Goal: Information Seeking & Learning: Learn about a topic

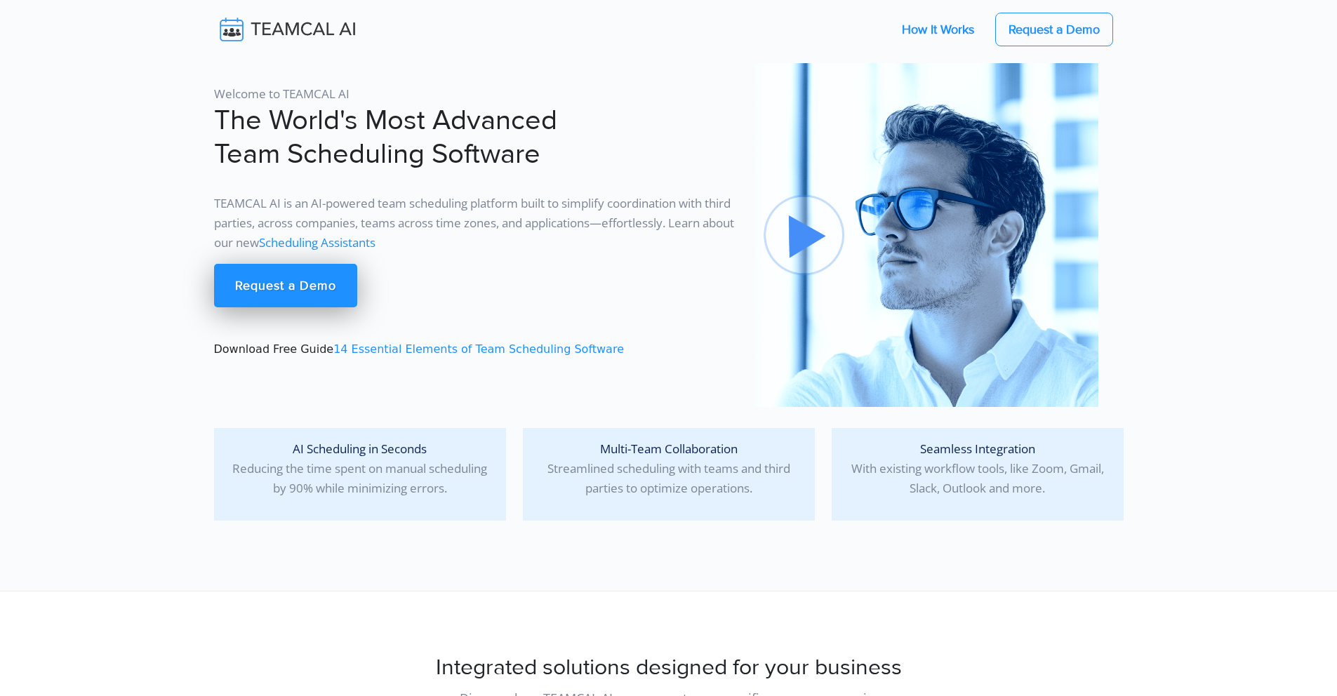
click at [944, 34] on link "How It Works" at bounding box center [938, 29] width 100 height 29
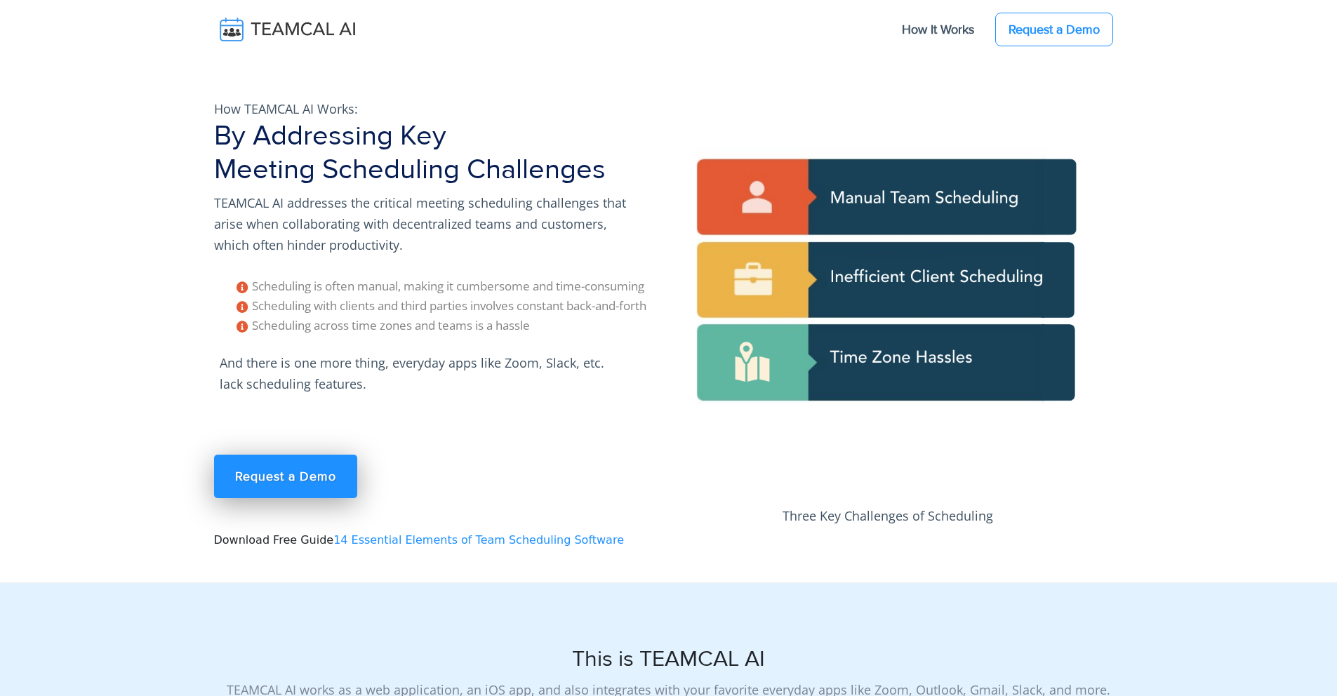
click at [423, 415] on div "How TEAMCAL AI Works: By Addressing Key Meeting Scheduling Challenges TEAMCAL A…" at bounding box center [437, 333] width 463 height 498
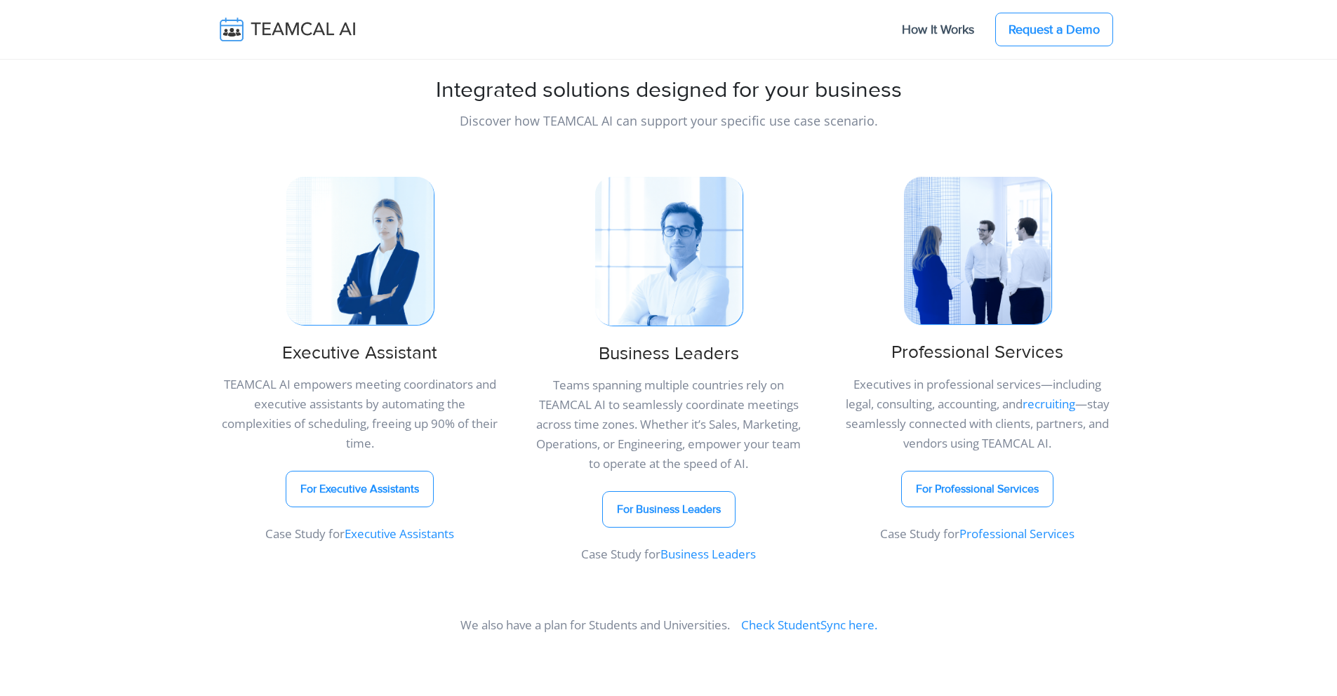
scroll to position [629, 0]
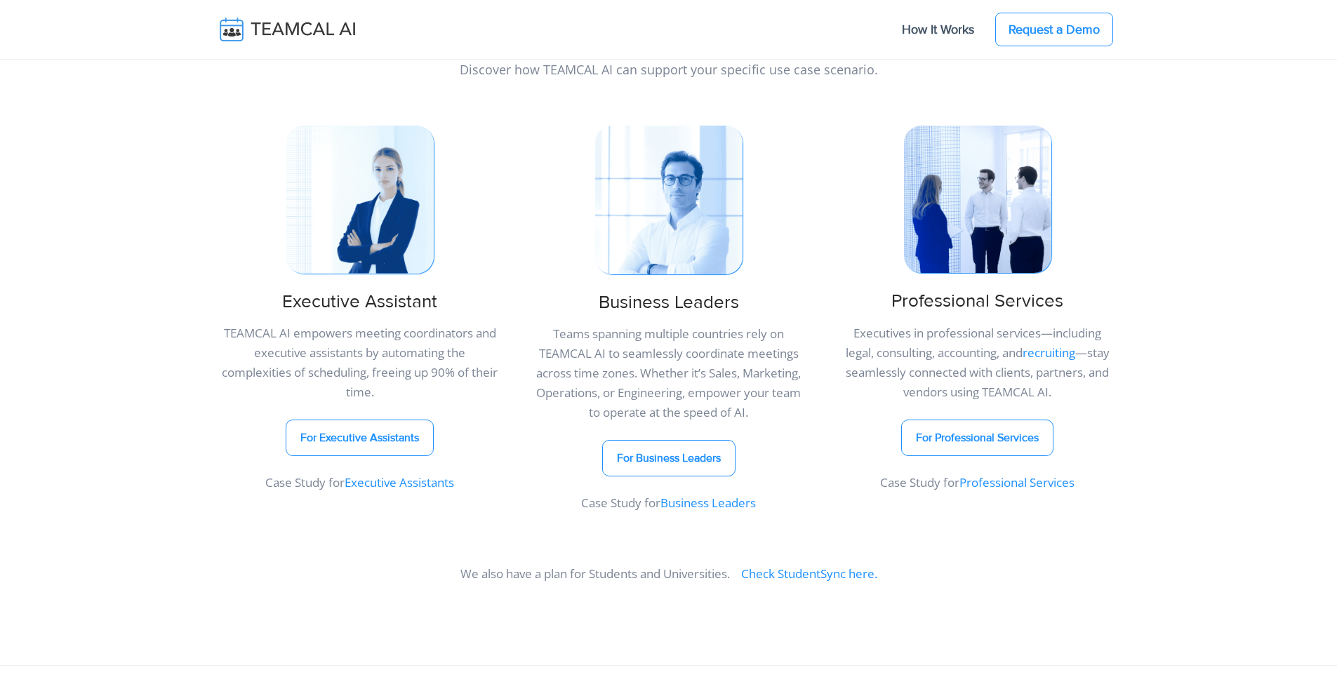
click at [395, 487] on link "Executive Assistants" at bounding box center [399, 482] width 109 height 16
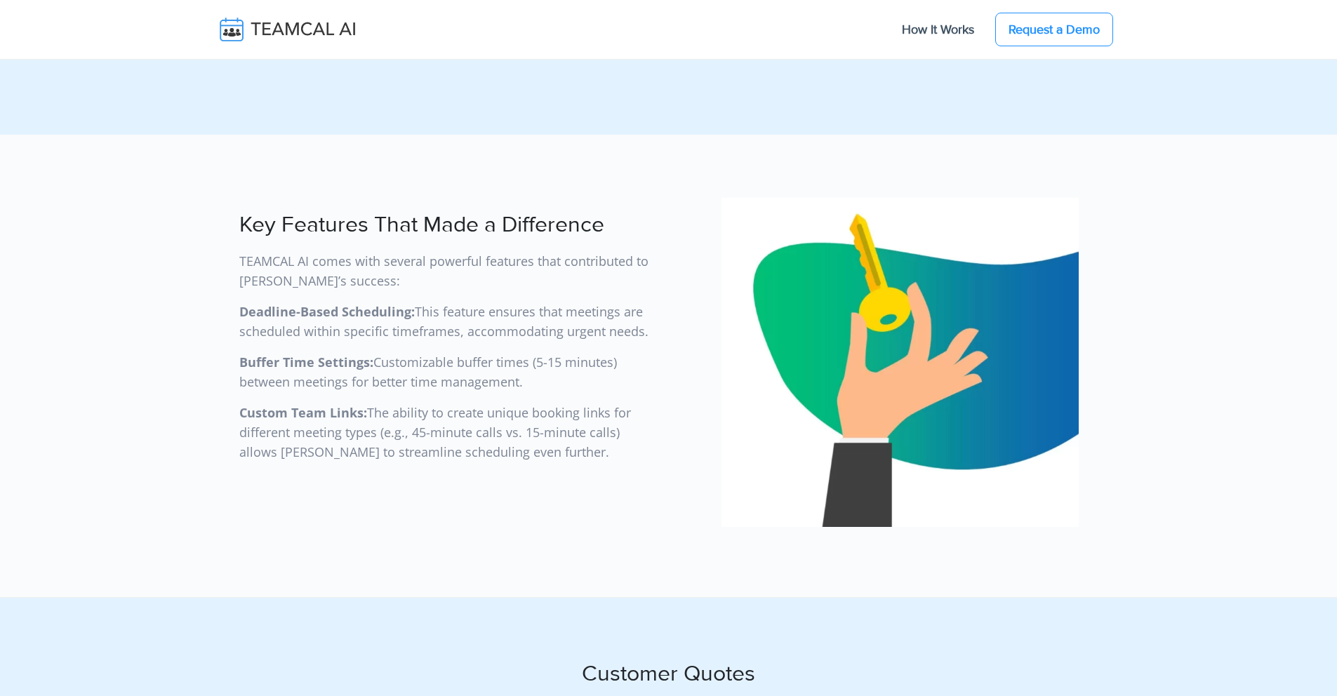
scroll to position [3846, 0]
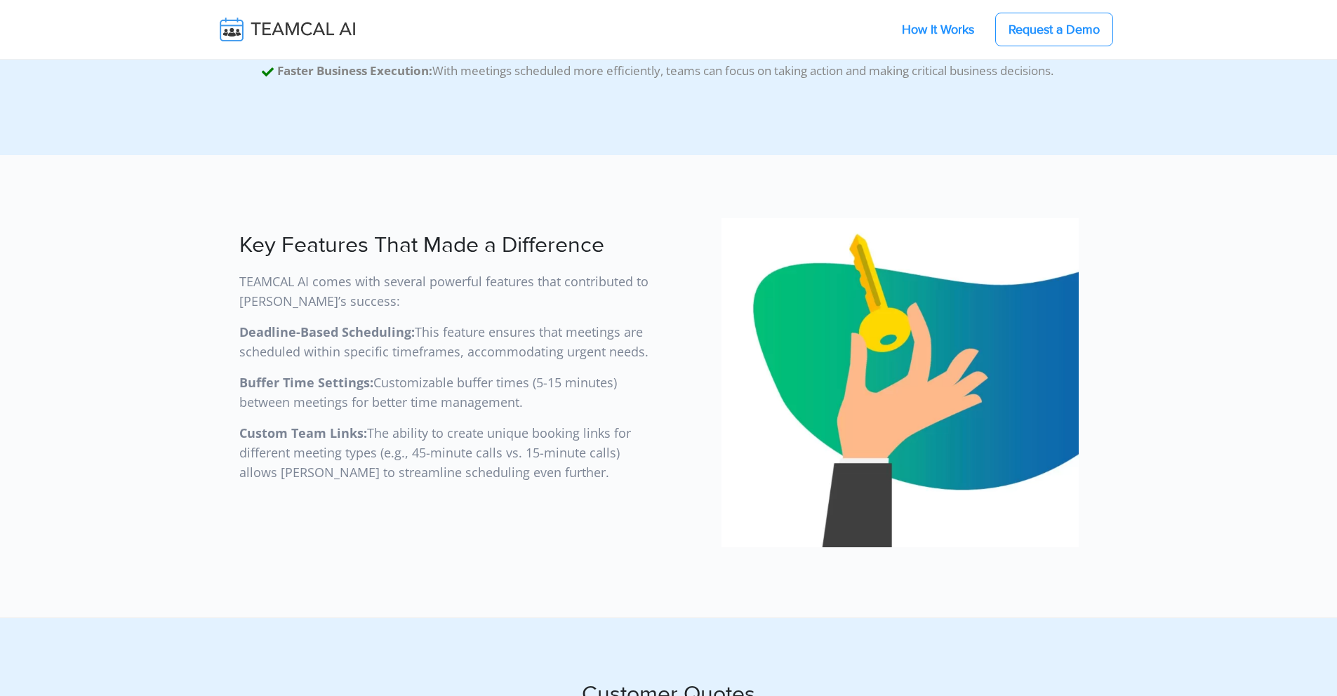
click at [941, 27] on link "How It Works" at bounding box center [938, 29] width 100 height 29
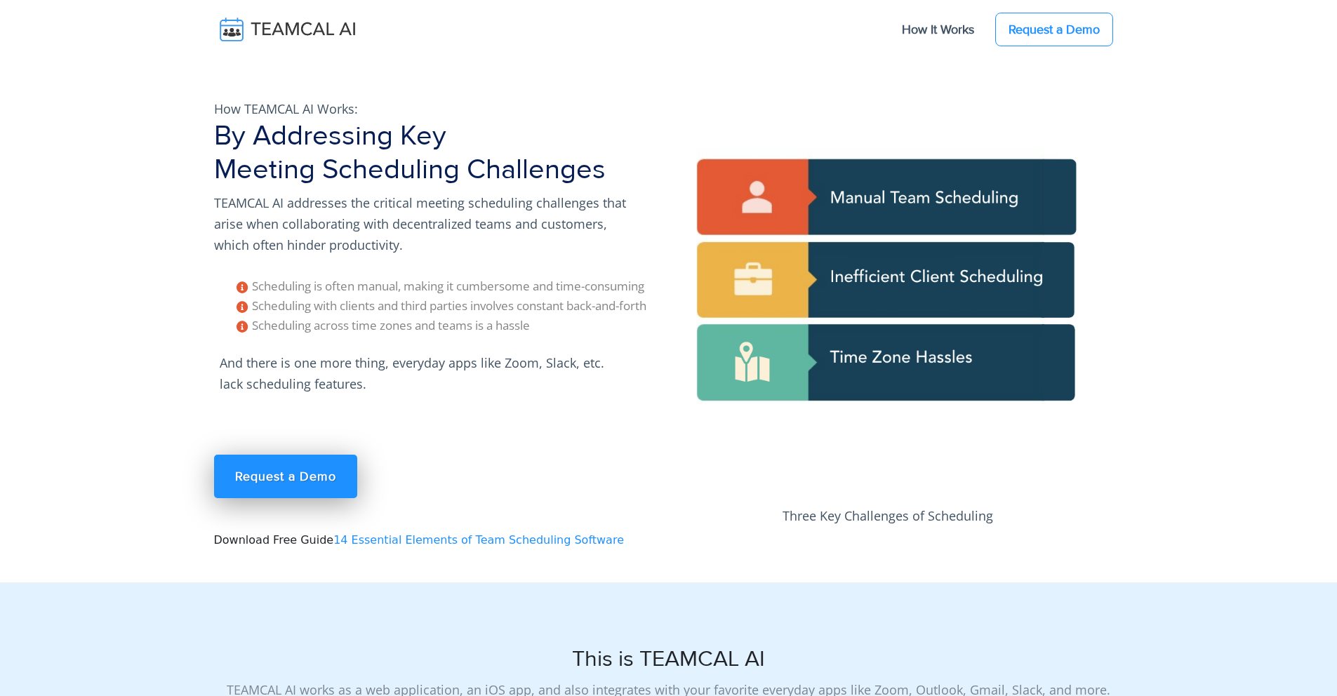
click at [460, 545] on link "14 Essential Elements of Team Scheduling Software" at bounding box center [478, 539] width 291 height 13
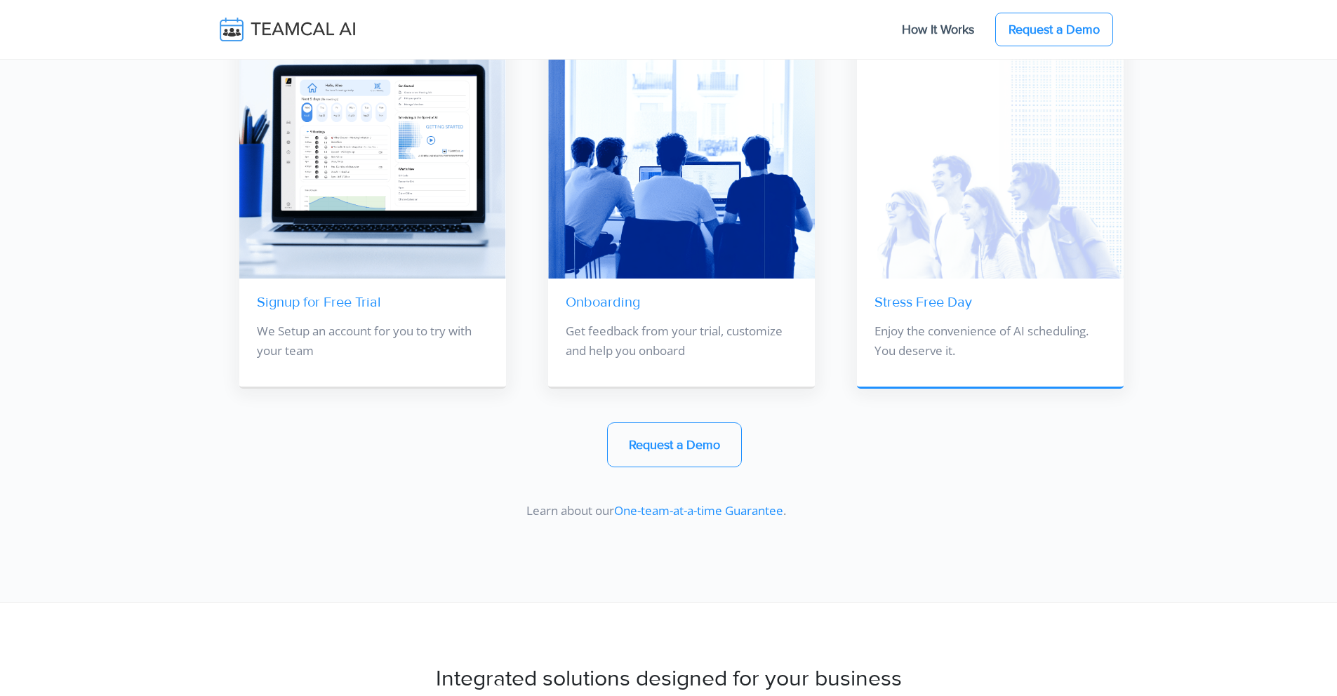
scroll to position [10398, 0]
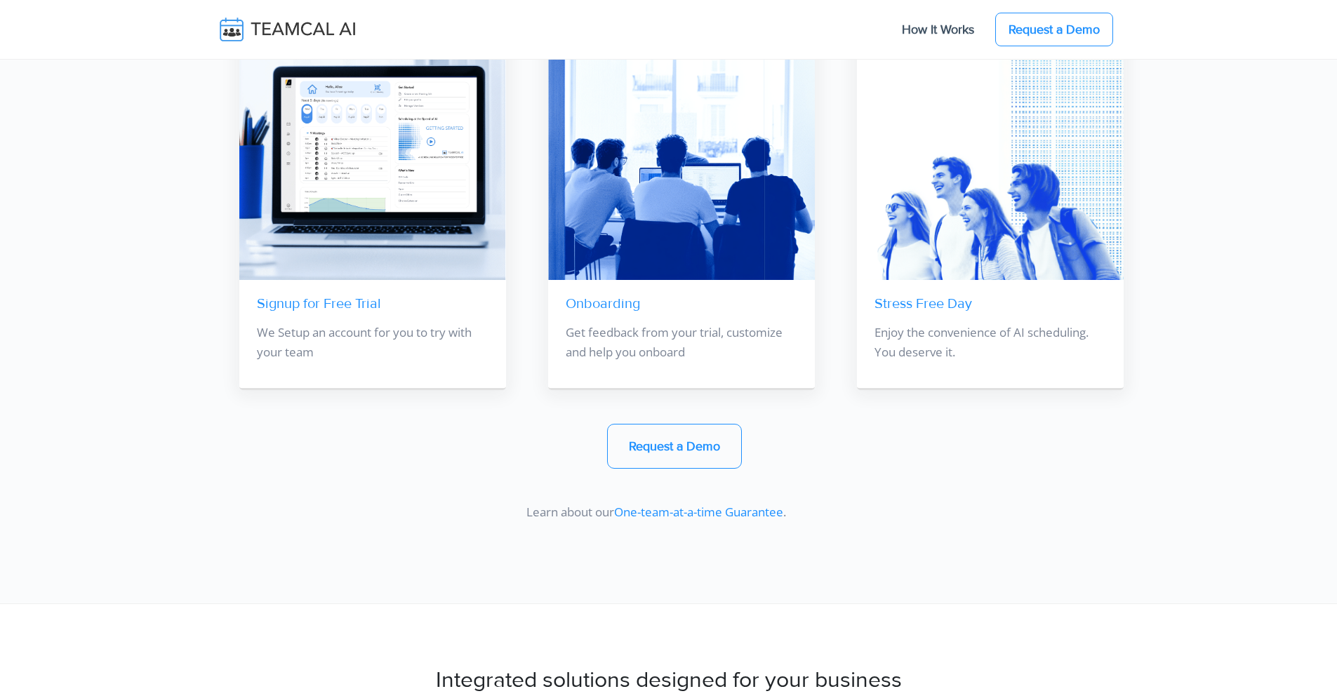
click at [1053, 48] on nav "How It Works Request a Demo" at bounding box center [669, 30] width 910 height 48
click at [1053, 36] on link "Request a Demo" at bounding box center [1054, 30] width 118 height 34
